Goal: Find specific page/section: Find specific page/section

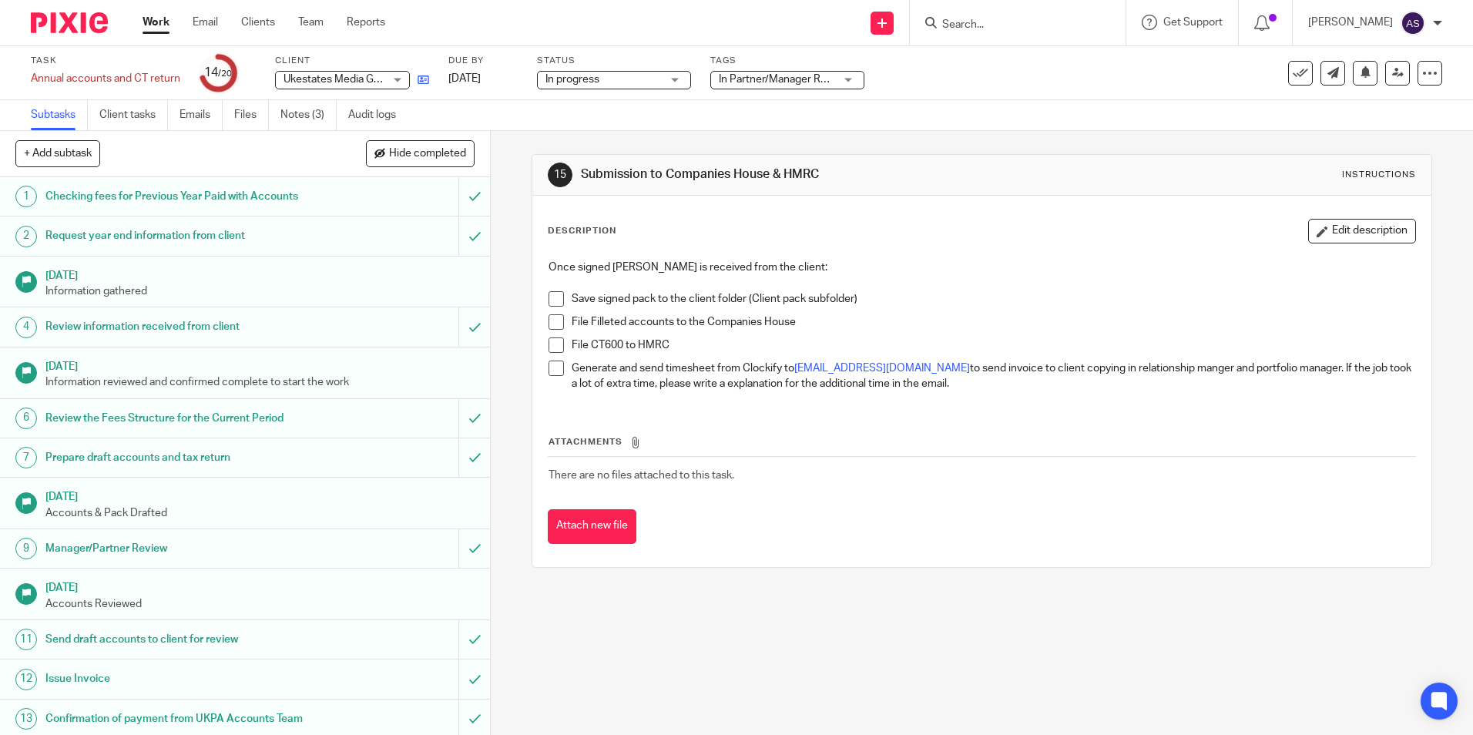
click at [423, 79] on icon at bounding box center [424, 80] width 12 height 12
click at [556, 300] on span at bounding box center [556, 298] width 15 height 15
click at [556, 320] on span at bounding box center [556, 321] width 15 height 15
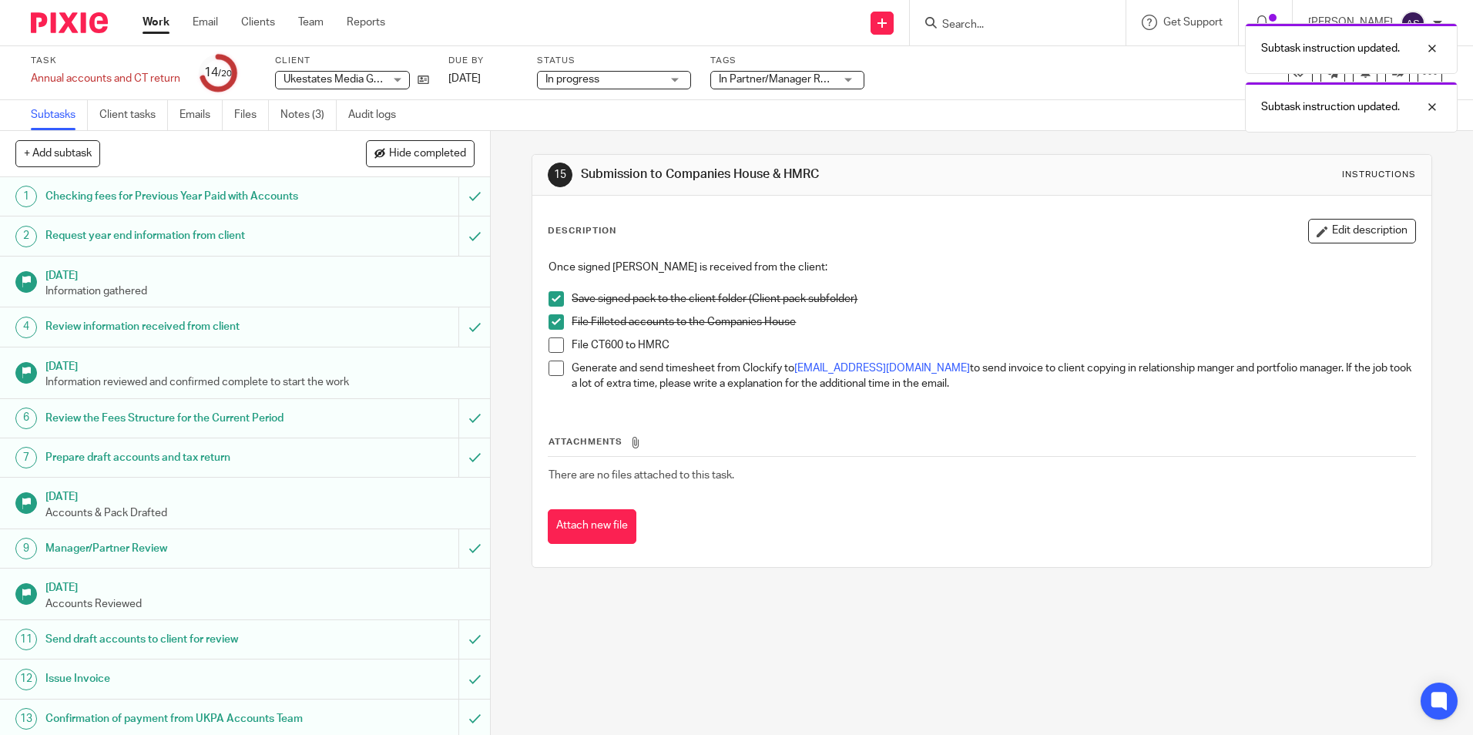
click at [549, 340] on span at bounding box center [556, 345] width 15 height 15
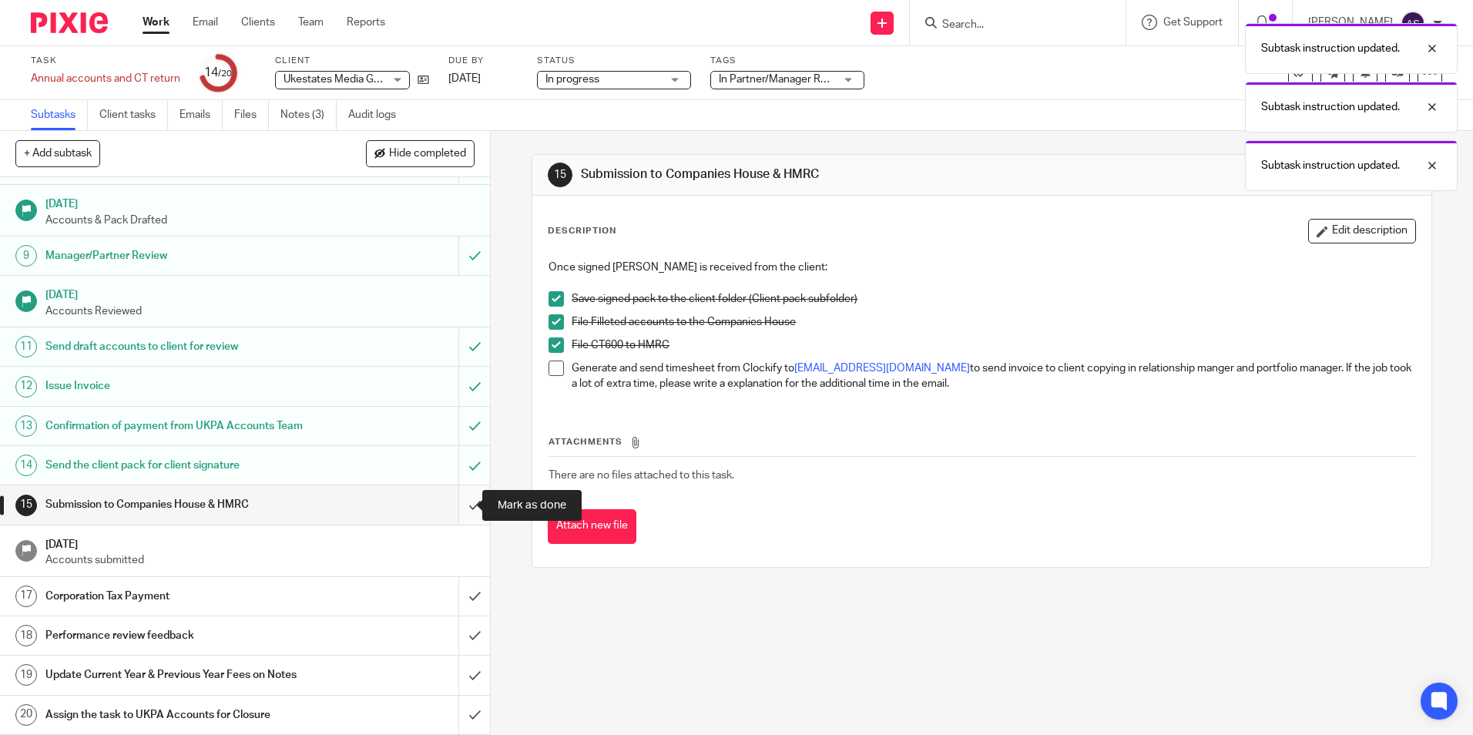
click at [450, 499] on input "submit" at bounding box center [245, 505] width 490 height 39
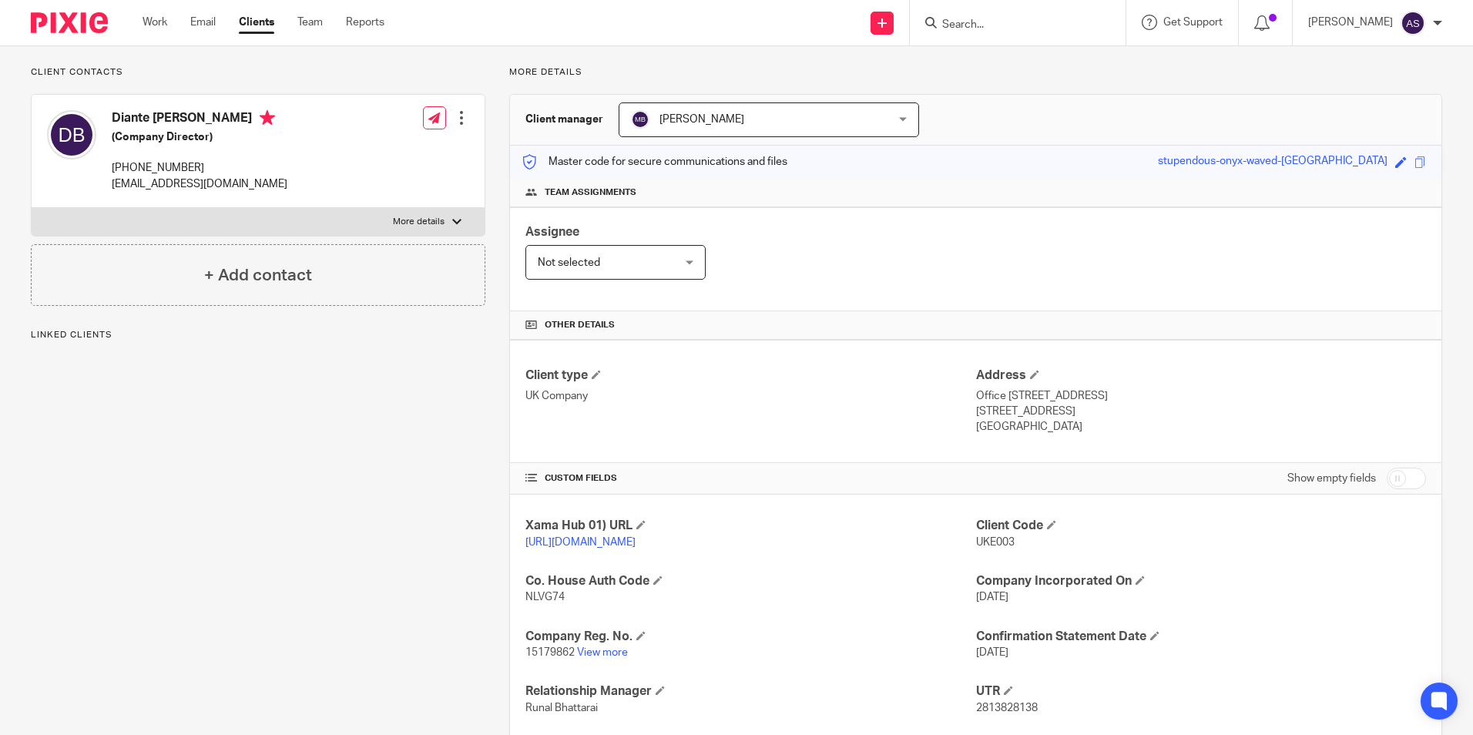
scroll to position [154, 0]
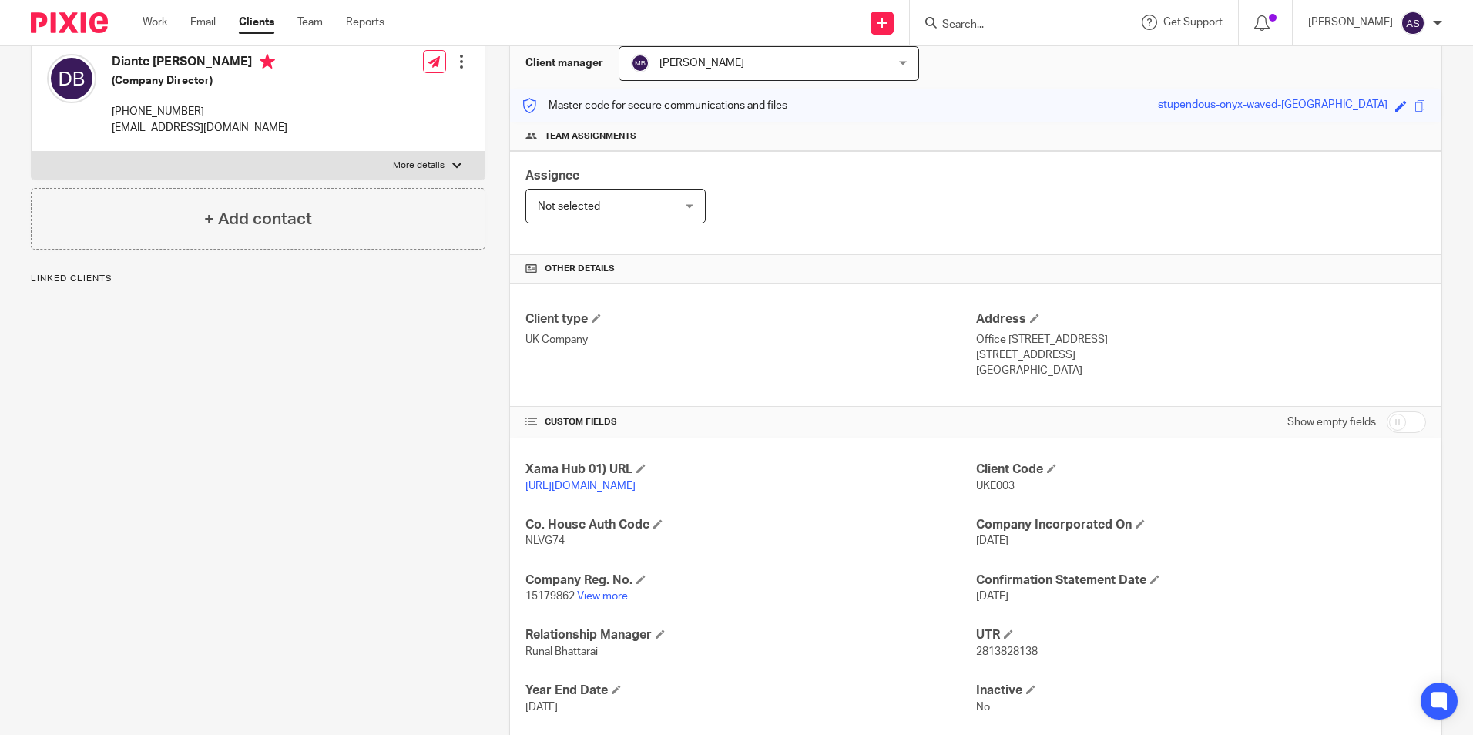
click at [562, 549] on p "NLVG74" at bounding box center [751, 540] width 450 height 15
drag, startPoint x: 559, startPoint y: 556, endPoint x: 511, endPoint y: 556, distance: 48.6
click at [511, 556] on div "Xama Hub 01) URL https://platform.xamatech.com/portal/crm/clients/44ad1aa0-5818…" at bounding box center [976, 616] width 932 height 355
copy span "NLVG74"
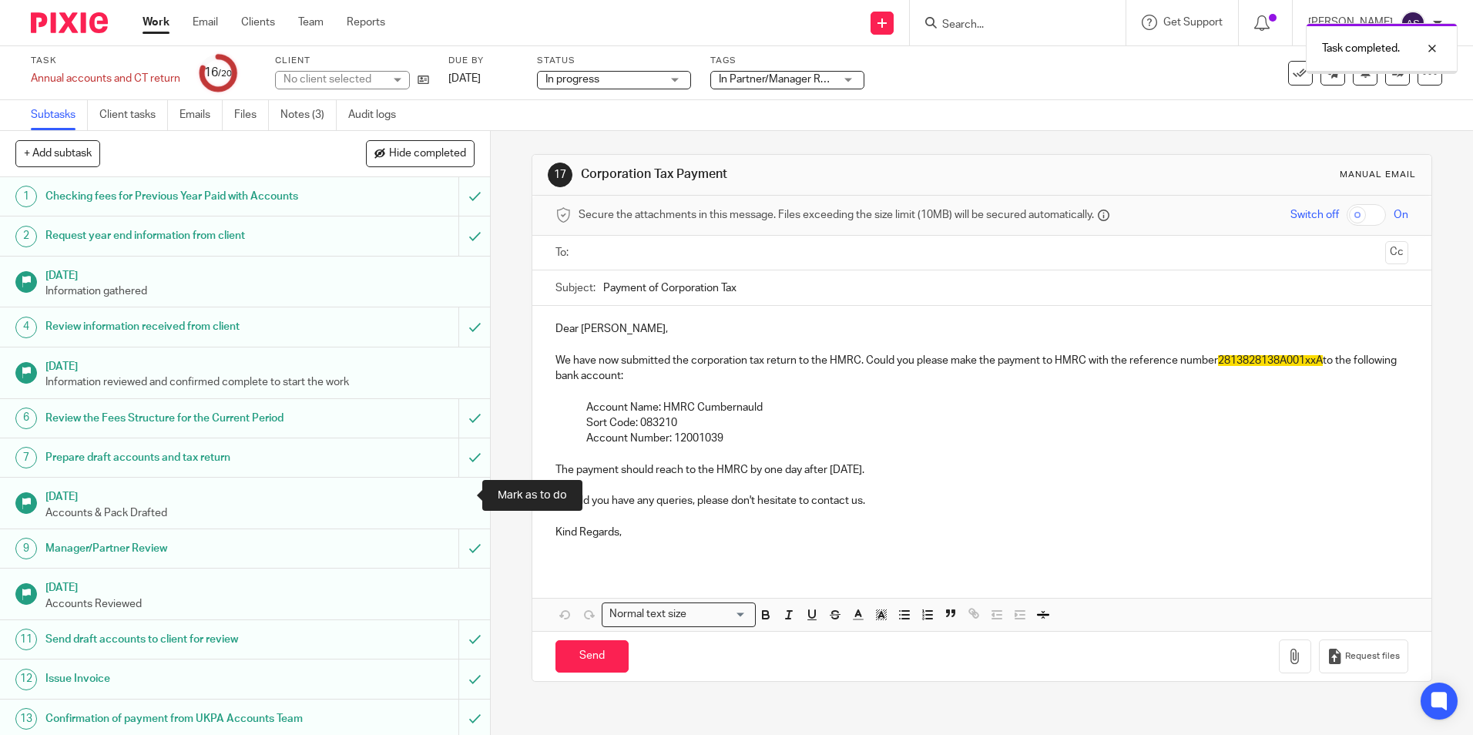
scroll to position [231, 0]
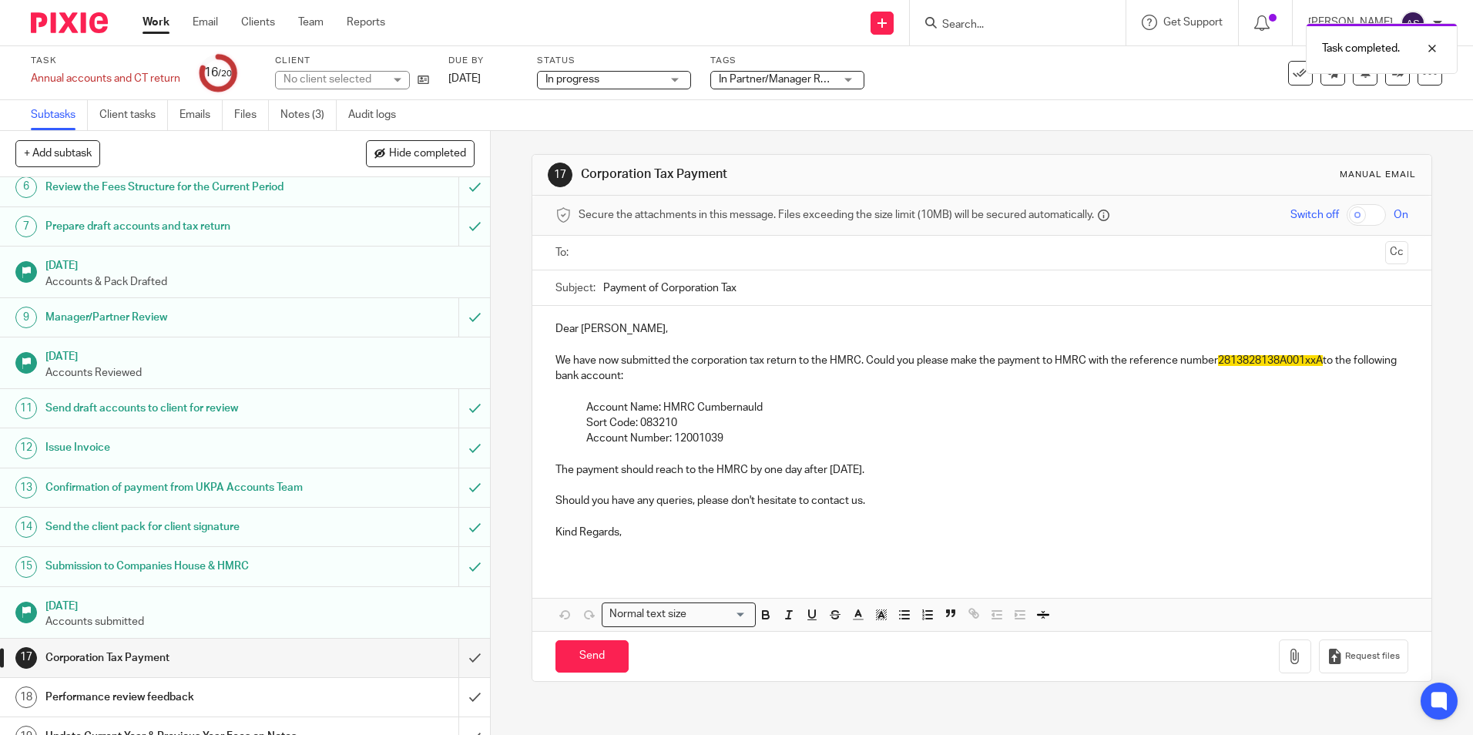
click at [92, 29] on img at bounding box center [69, 22] width 77 height 21
drag, startPoint x: 549, startPoint y: 327, endPoint x: 670, endPoint y: 365, distance: 127.0
click at [670, 365] on div "Dear Diante, We have now submitted the corporation tax return to the HMRC. Coul…" at bounding box center [982, 436] width 899 height 261
click at [760, 406] on p "Account Name: HMRC Cumbernauld" at bounding box center [997, 407] width 822 height 15
click at [1347, 227] on div "Secure the attachments in this message. Files exceeding the size limit (10MB) w…" at bounding box center [982, 216] width 899 height 40
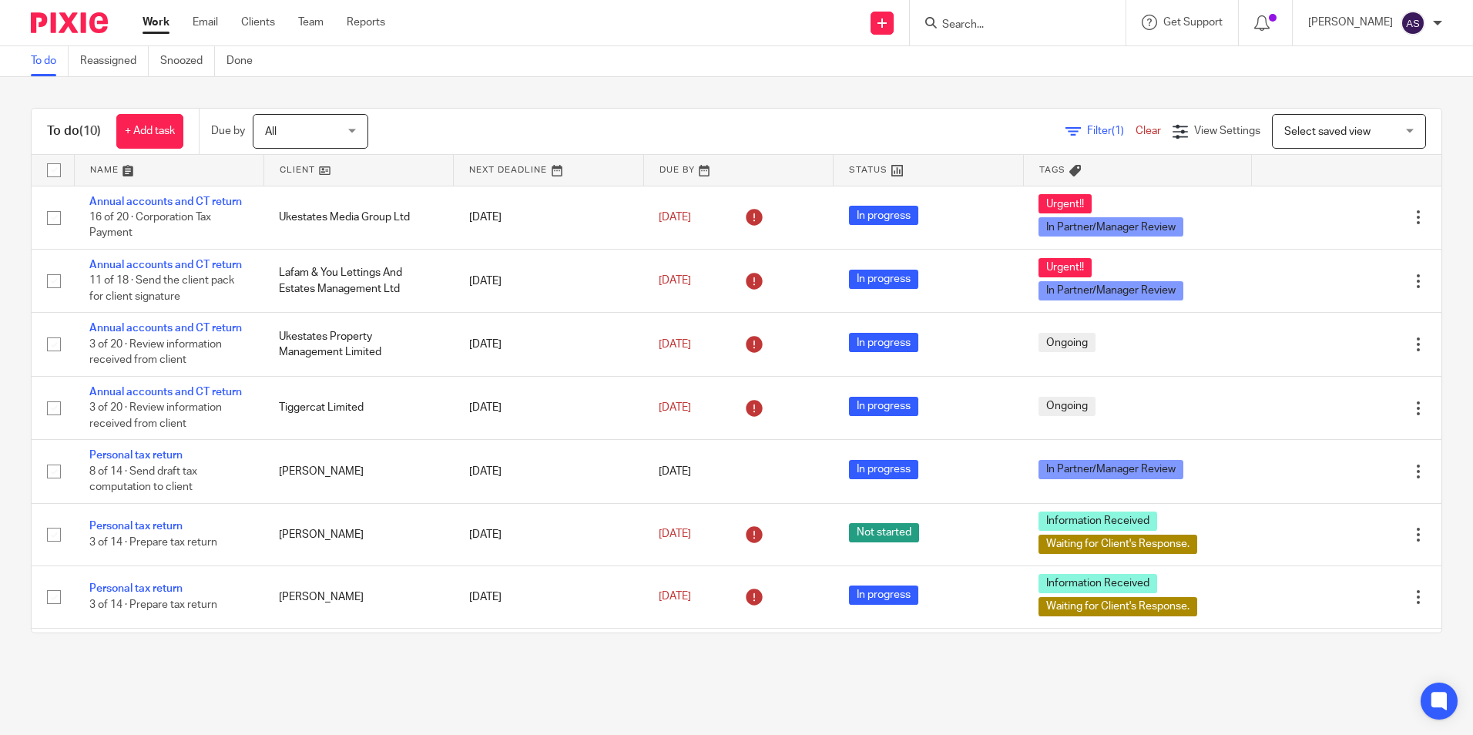
click at [1021, 25] on input "Search" at bounding box center [1010, 25] width 139 height 14
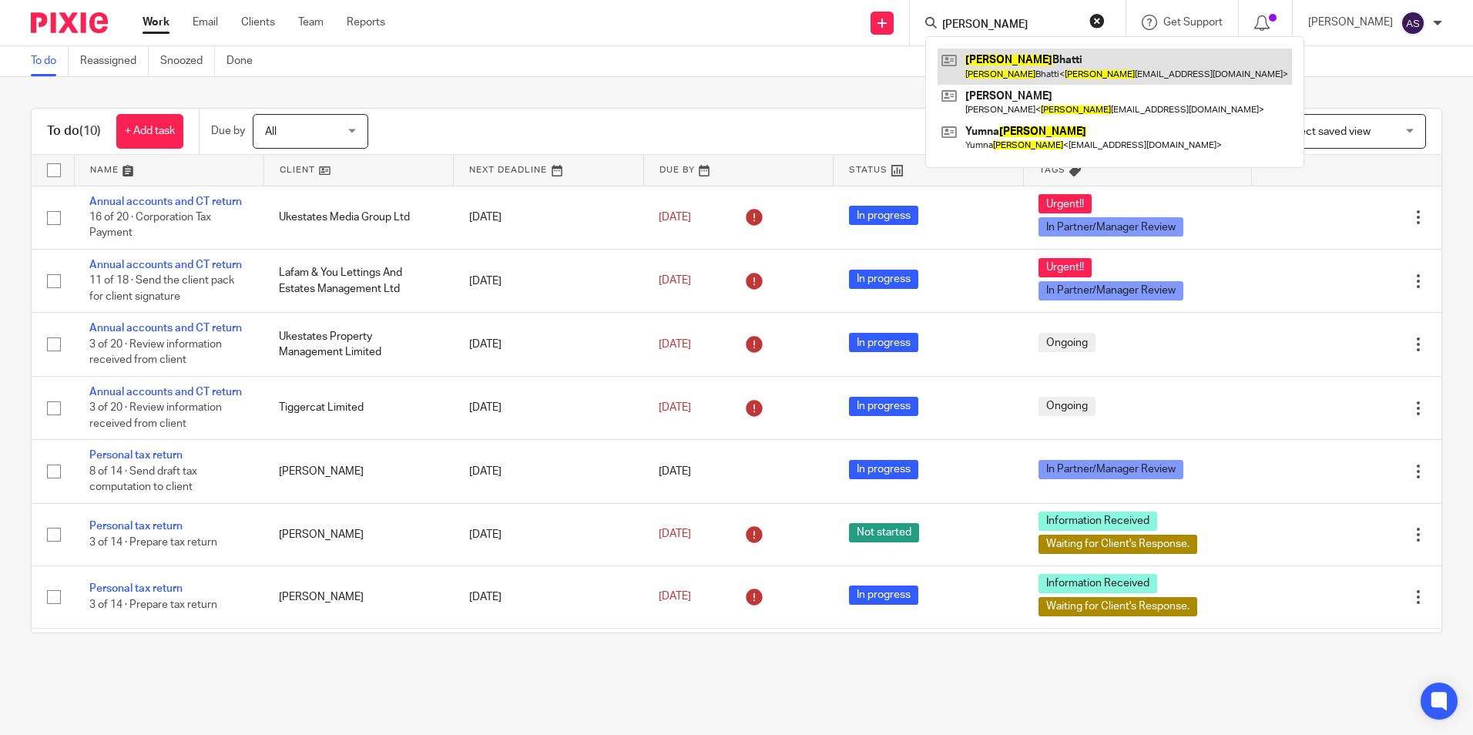
type input "rizwana"
click at [1037, 73] on link at bounding box center [1115, 66] width 355 height 35
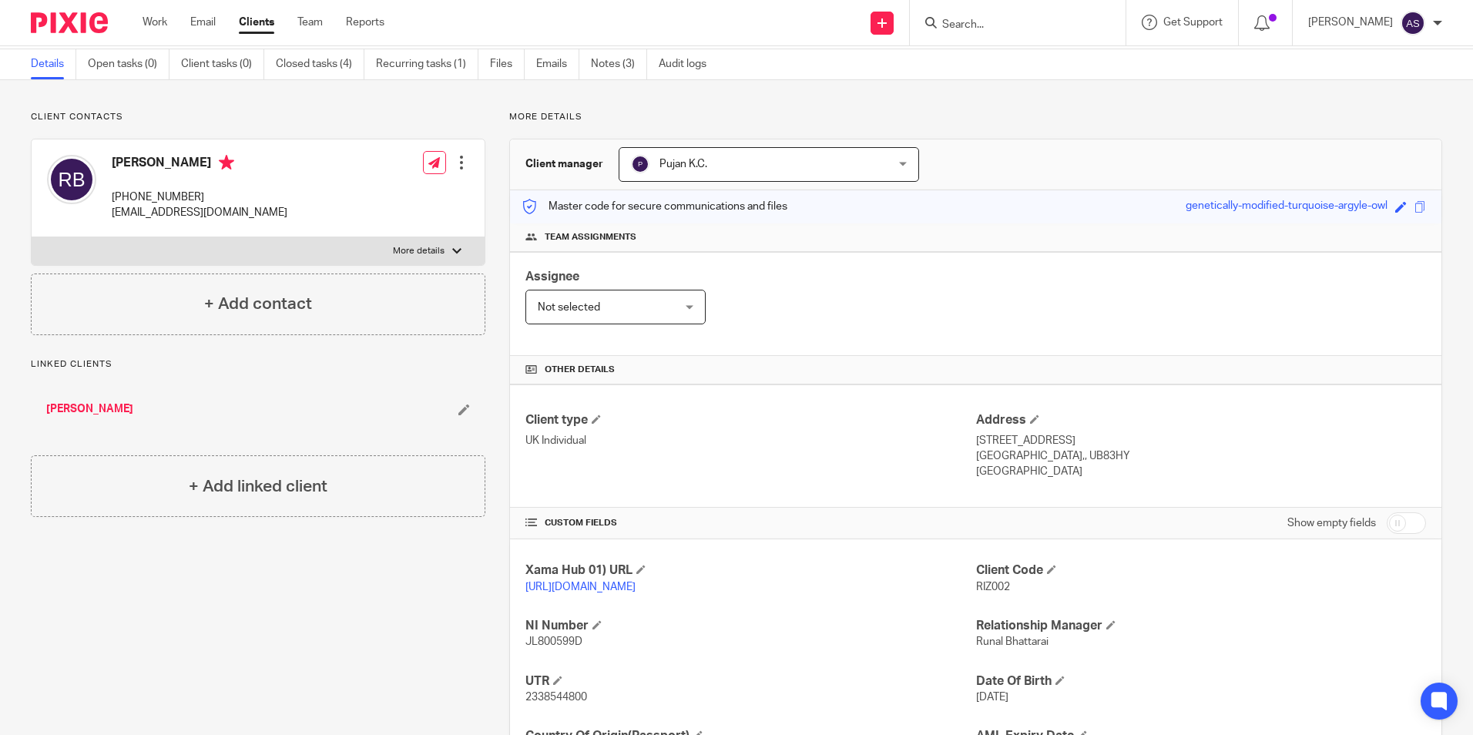
scroll to position [50, 0]
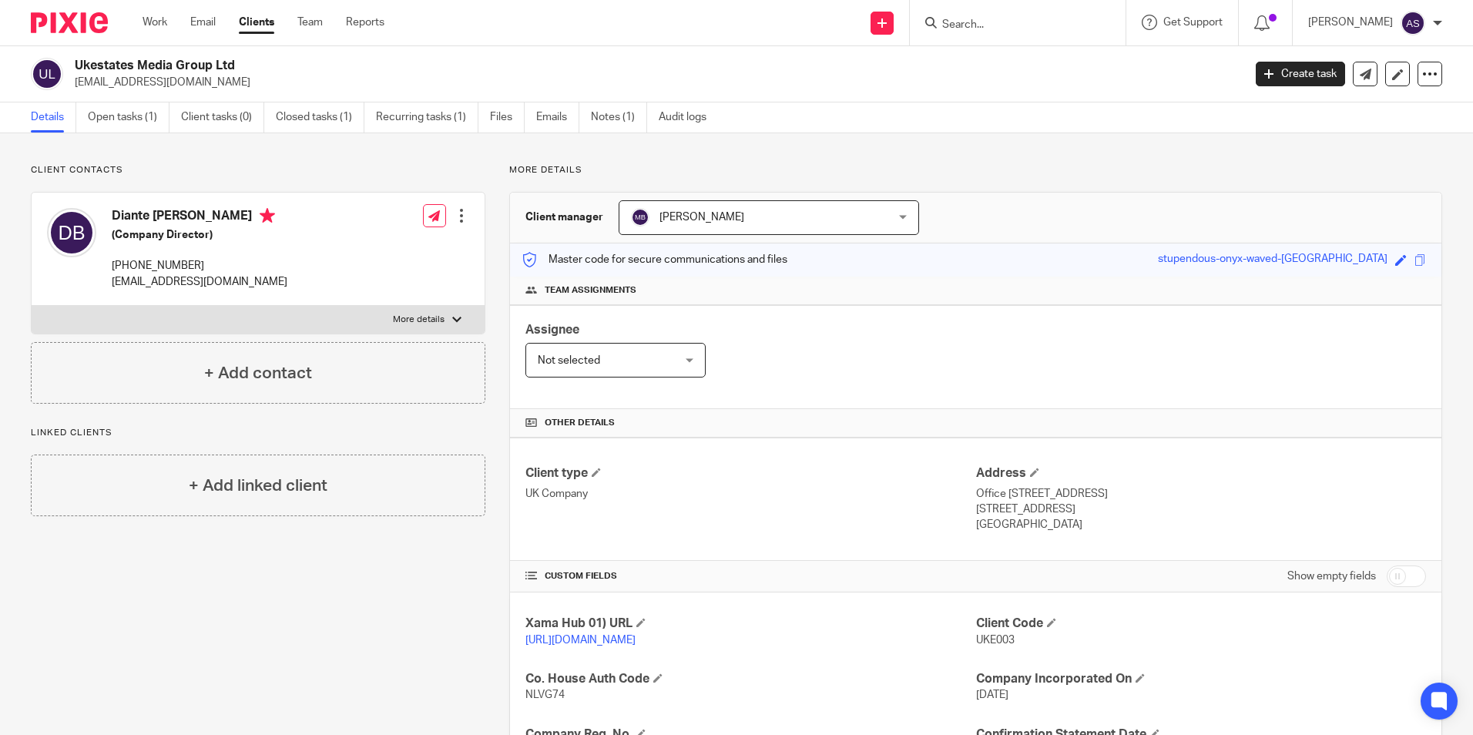
click at [993, 23] on input "Search" at bounding box center [1010, 25] width 139 height 14
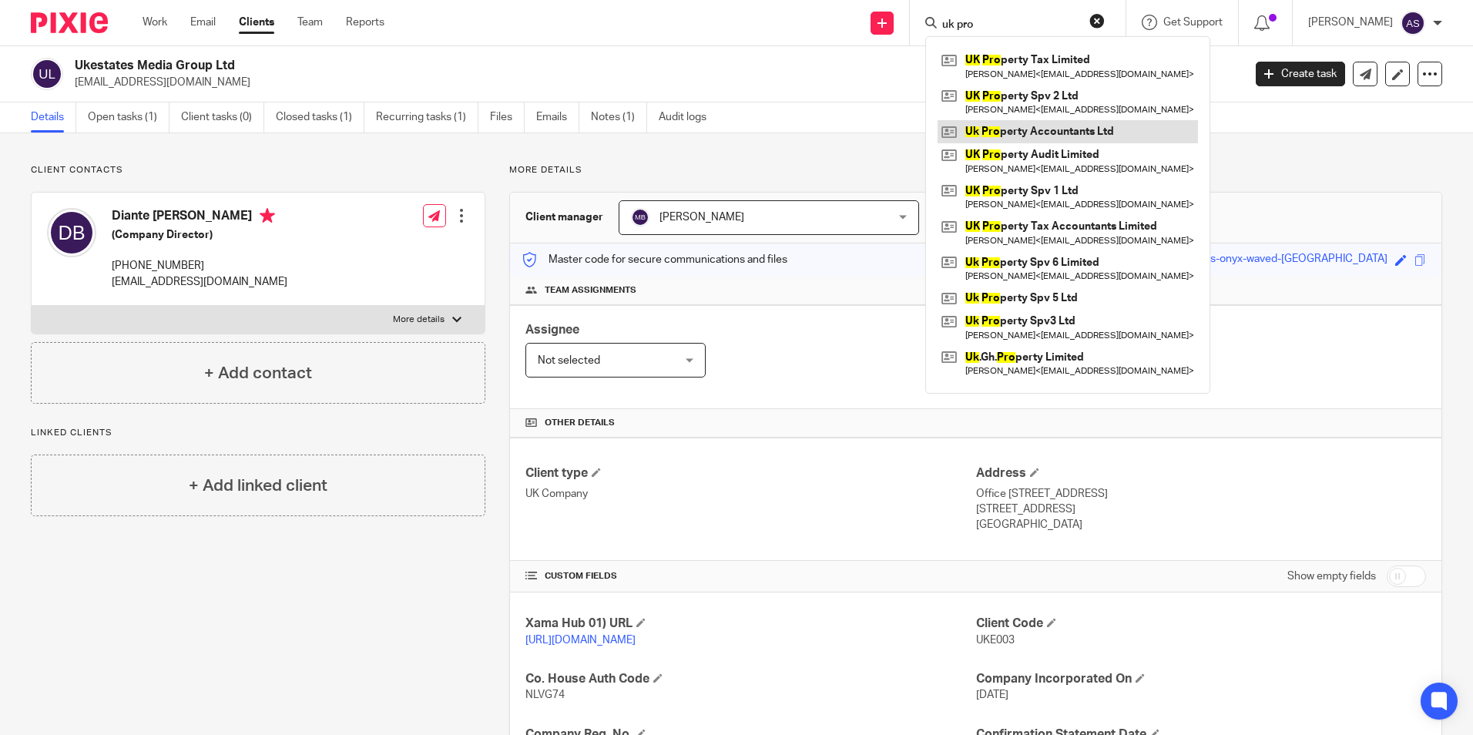
type input "uk pro"
click at [1077, 133] on link at bounding box center [1068, 131] width 260 height 23
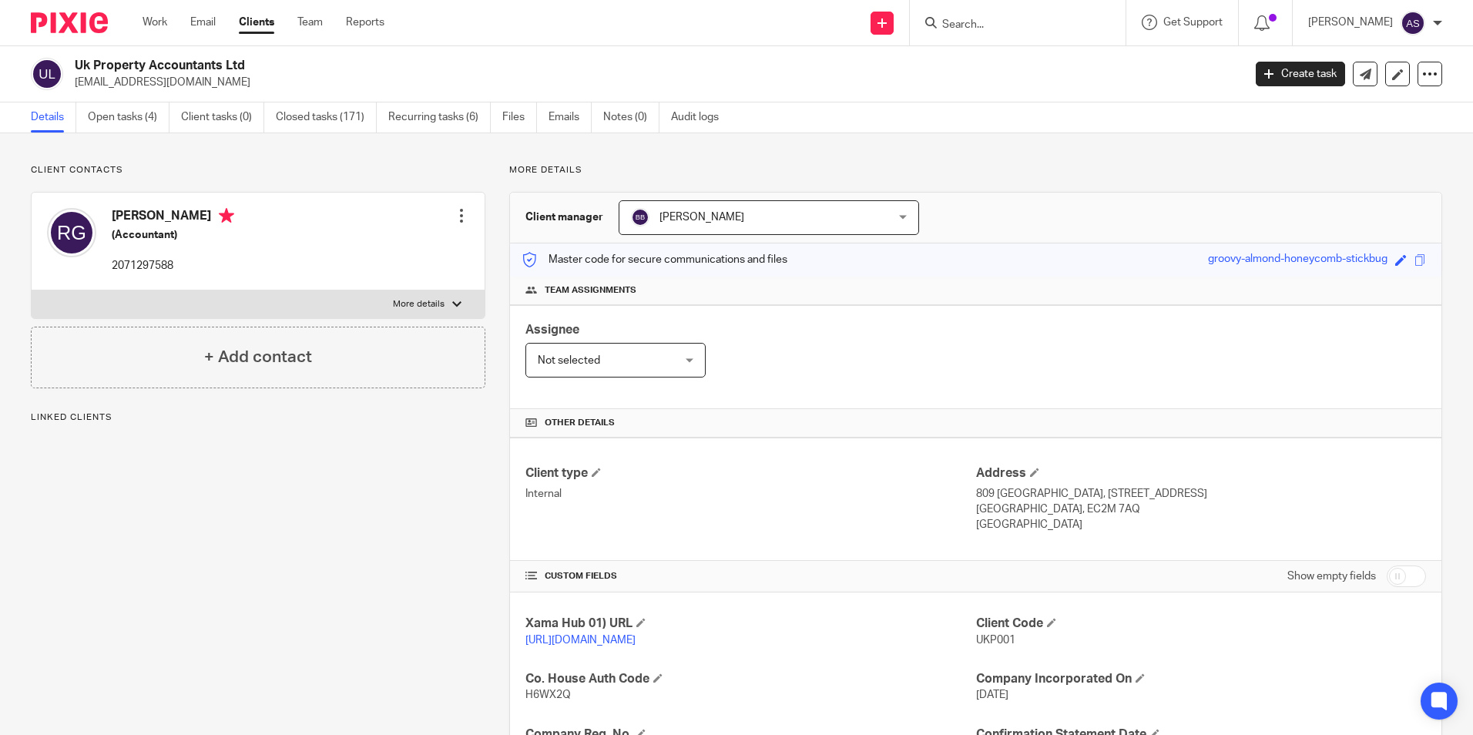
scroll to position [77, 0]
